Goal: Transaction & Acquisition: Download file/media

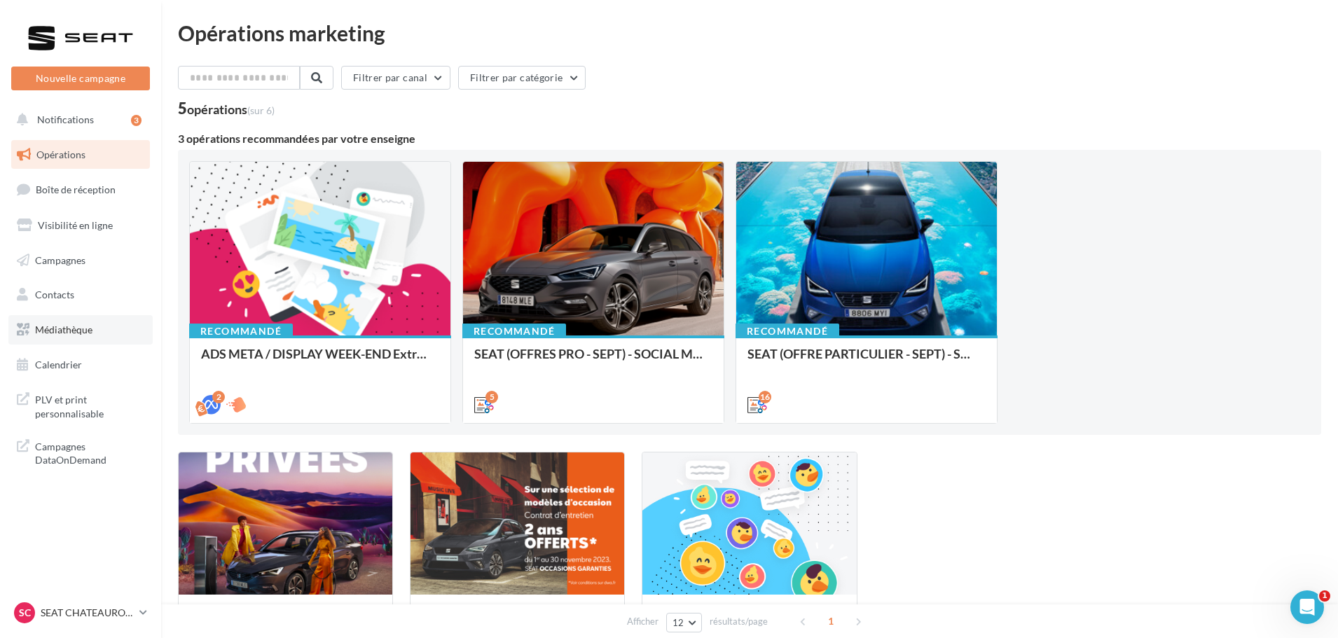
click at [74, 328] on span "Médiathèque" at bounding box center [63, 330] width 57 height 12
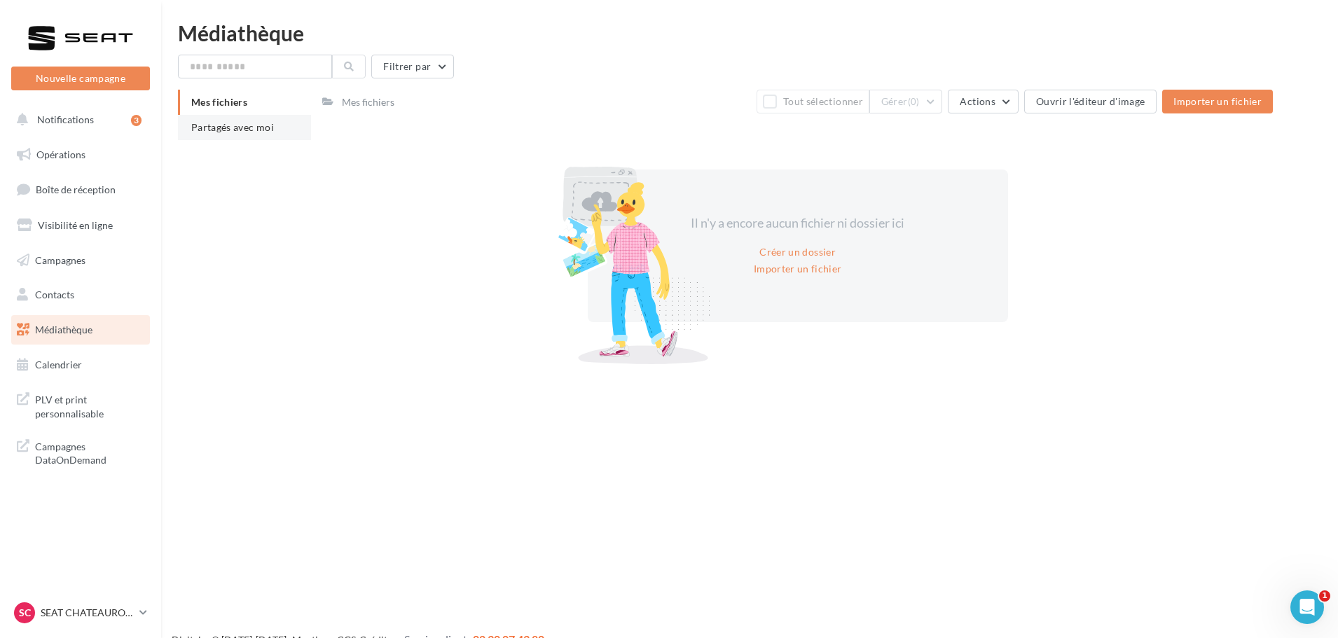
click at [249, 132] on span "Partagés avec moi" at bounding box center [232, 127] width 83 height 12
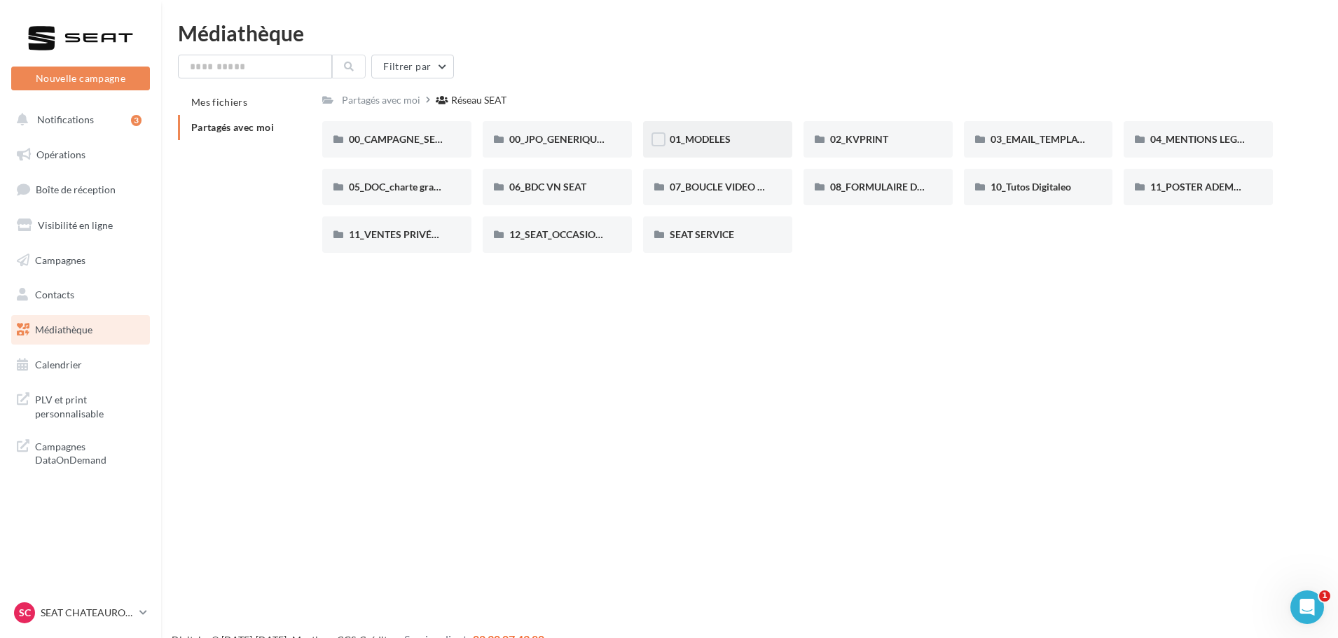
click at [715, 127] on div "01_MODELES" at bounding box center [717, 139] width 149 height 36
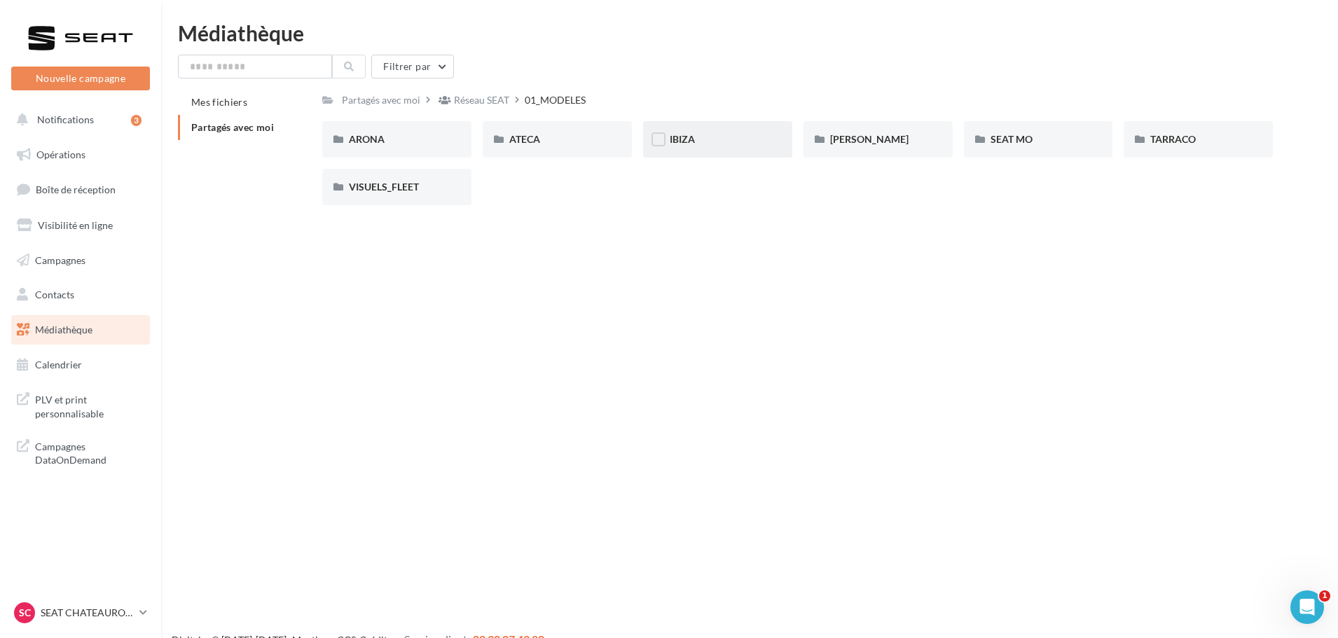
click at [750, 134] on div "IBIZA" at bounding box center [718, 139] width 96 height 14
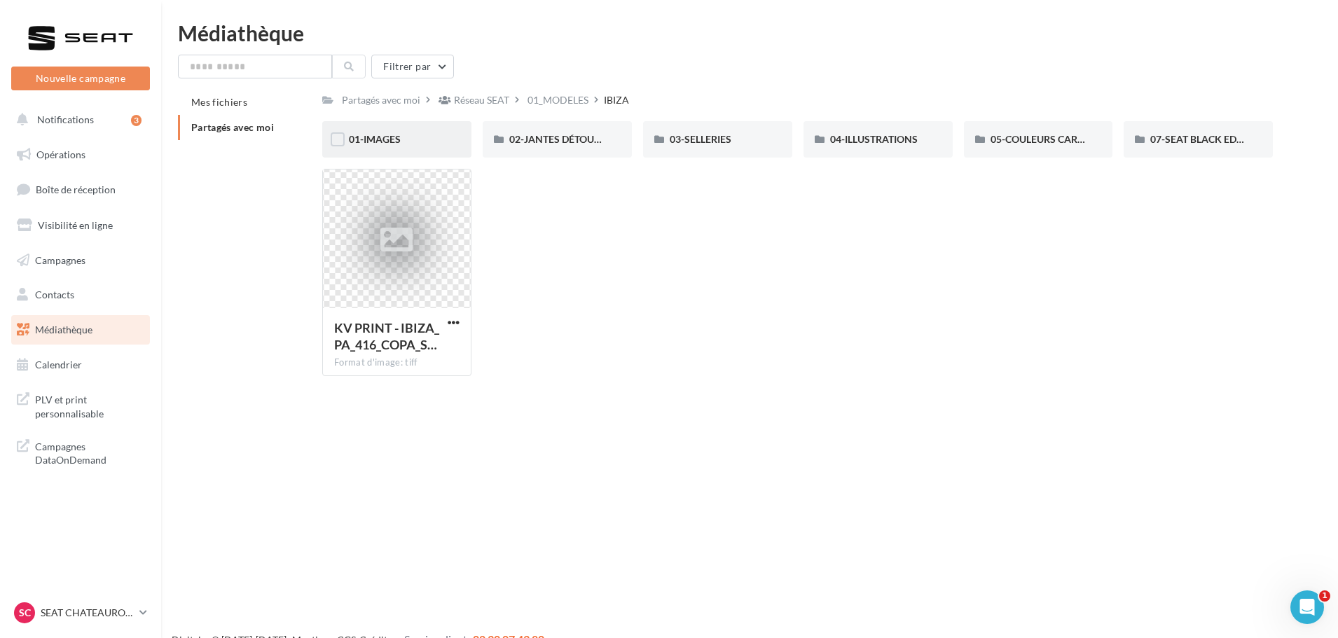
click at [402, 136] on div "01-IMAGES" at bounding box center [397, 139] width 96 height 14
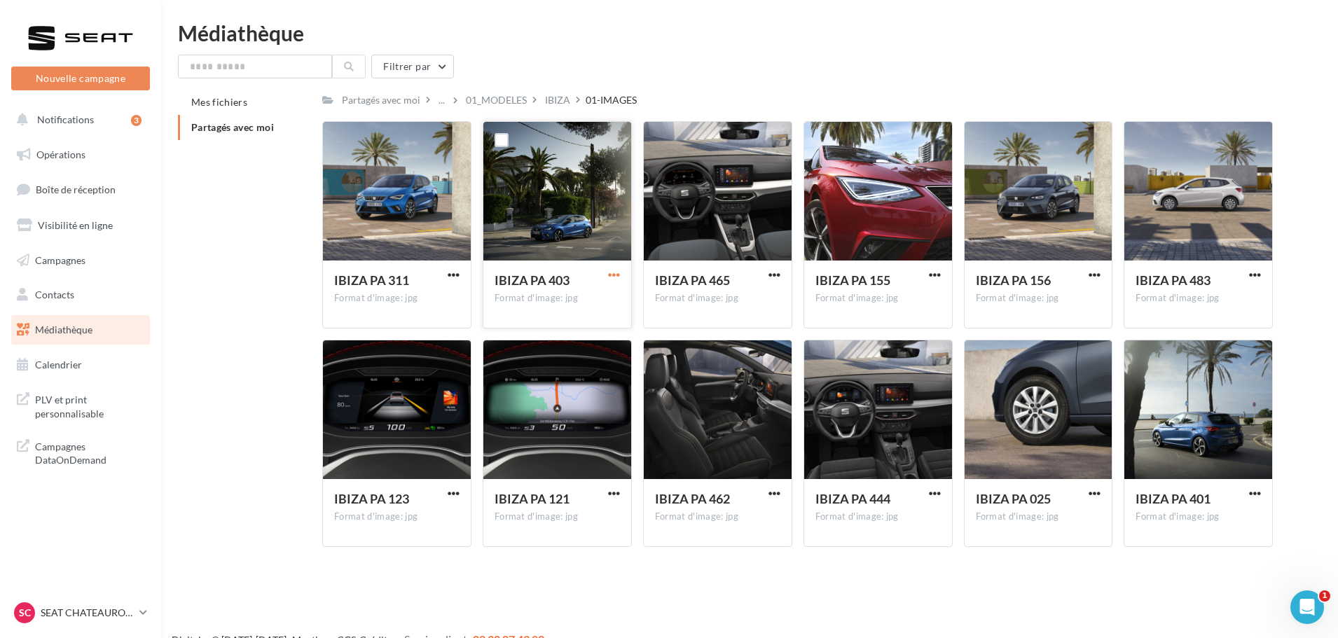
click at [616, 275] on span "button" at bounding box center [614, 275] width 12 height 12
click at [570, 308] on button "Télécharger" at bounding box center [553, 302] width 140 height 36
click at [1316, 280] on div "Mes fichiers Partagés avec moi Partagés avec moi ... 01_MODELES IBIZA 01-IMAGES…" at bounding box center [755, 324] width 1154 height 469
click at [1255, 271] on span "button" at bounding box center [1255, 275] width 12 height 12
click at [1227, 296] on button "Télécharger" at bounding box center [1194, 302] width 140 height 36
